Goal: Information Seeking & Learning: Check status

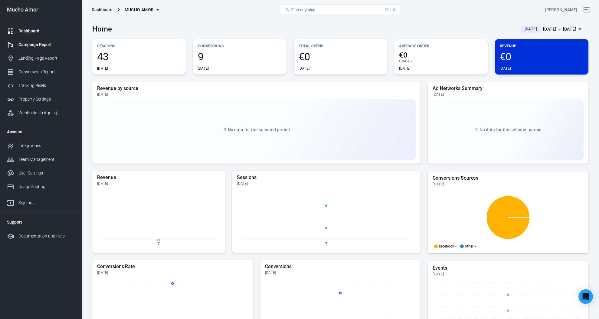
click at [54, 47] on div "Campaign Report" at bounding box center [46, 44] width 56 height 6
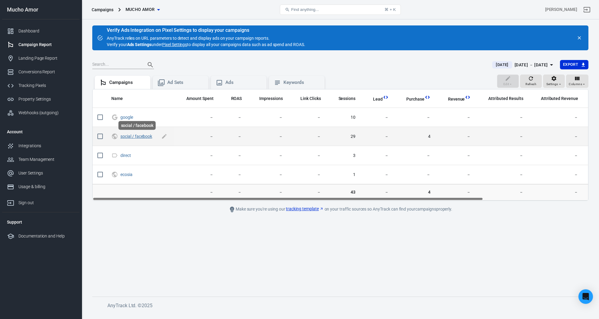
click at [141, 138] on link "social / facebook" at bounding box center [136, 136] width 32 height 5
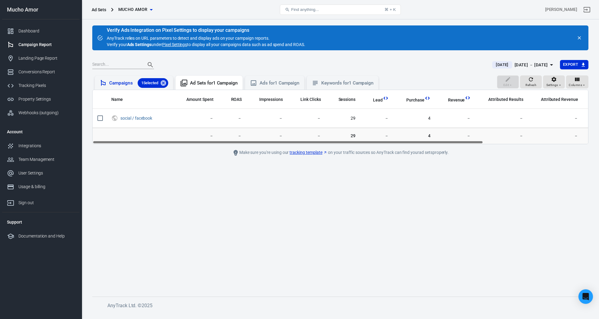
click at [116, 85] on div "Campaigns 1 Selected" at bounding box center [138, 83] width 59 height 10
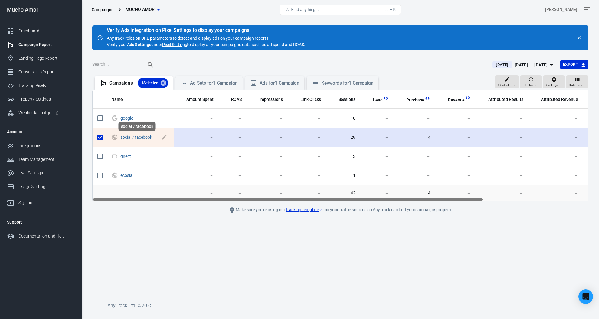
click at [135, 137] on link "social / facebook" at bounding box center [136, 137] width 32 height 5
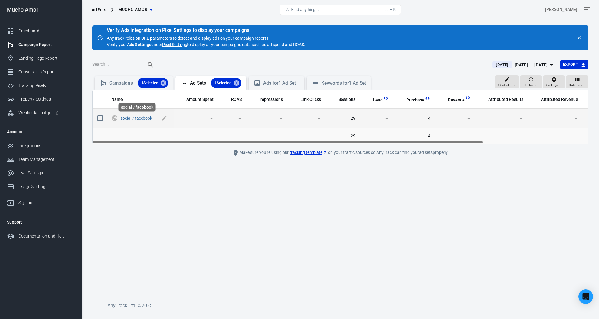
click at [135, 119] on link "social / facebook" at bounding box center [136, 118] width 32 height 5
click at [139, 119] on link "social / facebook" at bounding box center [136, 118] width 32 height 5
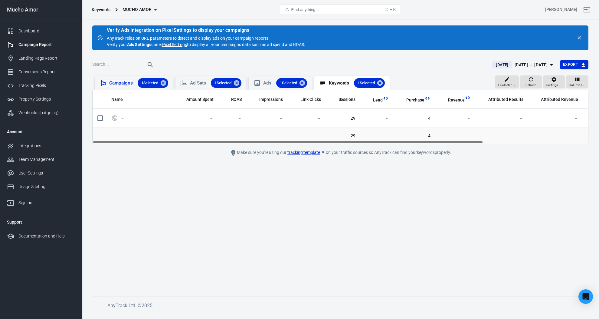
click at [116, 78] on div "Campaigns 1 Selected" at bounding box center [138, 83] width 59 height 10
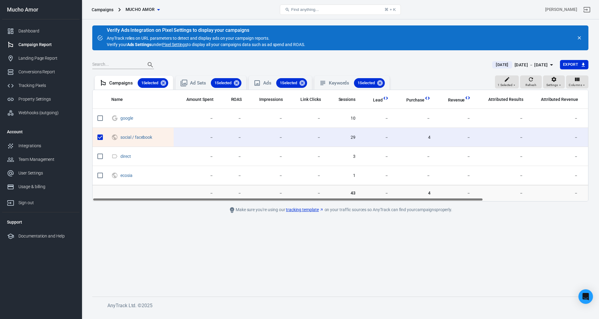
click at [35, 50] on link "Campaign Report" at bounding box center [40, 45] width 77 height 14
click at [35, 64] on link "Landing Page Report" at bounding box center [40, 58] width 77 height 14
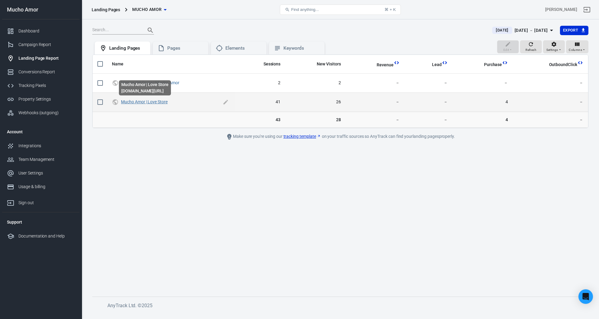
click at [149, 100] on link "Mucho Amor | Love Store" at bounding box center [144, 101] width 47 height 5
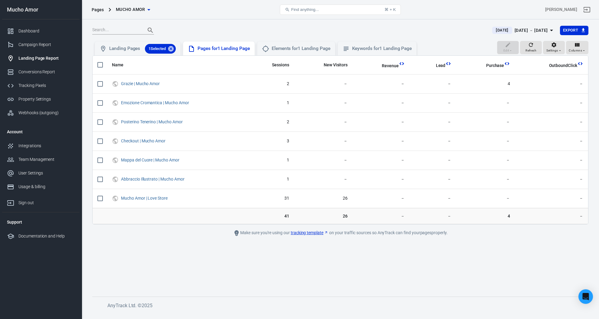
click at [228, 44] on div "Pages for 1 Landing Page" at bounding box center [219, 48] width 72 height 14
click at [295, 43] on div "Elements for 1 Landing Page" at bounding box center [296, 48] width 78 height 14
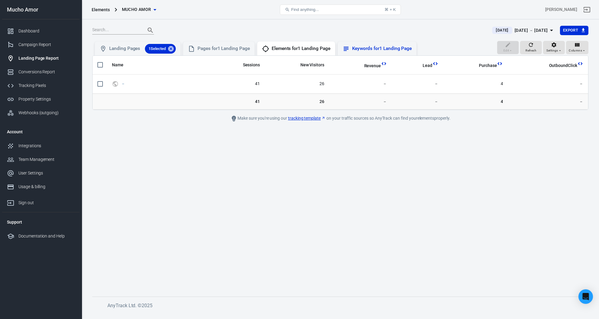
click at [382, 48] on div "Keywords for 1 Landing Page" at bounding box center [382, 48] width 60 height 6
click at [134, 51] on div "Landing Pages 1 Selected" at bounding box center [142, 49] width 67 height 10
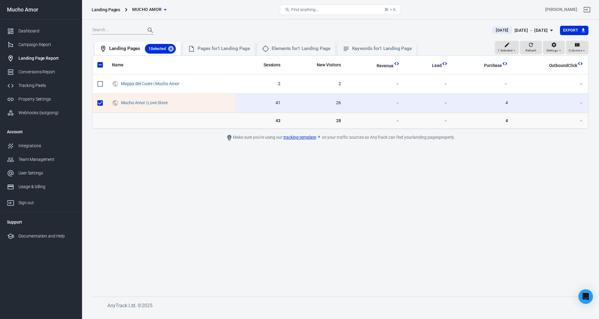
click at [283, 178] on main "[DATE] [DATE] － [DATE] Export 1 Selected Refresh Settings Columns Landing Pages…" at bounding box center [340, 155] width 496 height 261
